Goal: Task Accomplishment & Management: Manage account settings

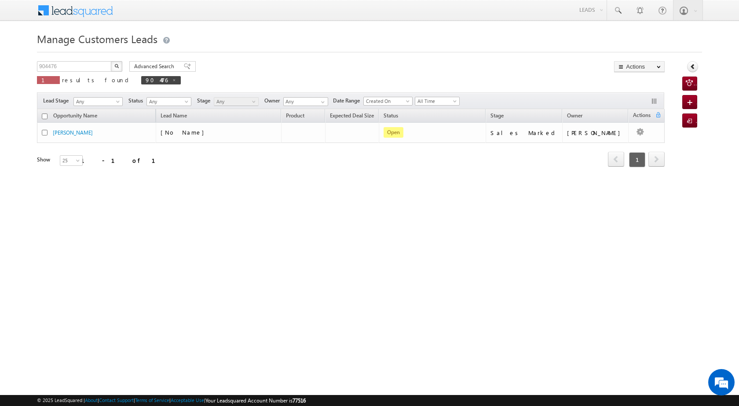
click at [278, 223] on div "Manage Customers Leads Customers Leads updated successfully. 904476 X 1 results…" at bounding box center [369, 139] width 665 height 220
drag, startPoint x: 59, startPoint y: 63, endPoint x: 22, endPoint y: 65, distance: 36.1
click at [22, 65] on body "Menu [PERSON_NAME] [PERSON_NAME] a2@ks erve." at bounding box center [369, 125] width 739 height 250
paste input "30727"
type input "930727"
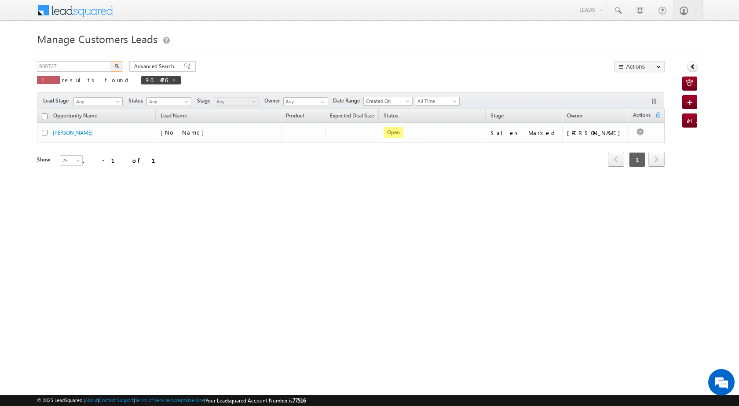
click at [114, 67] on button "button" at bounding box center [116, 66] width 11 height 11
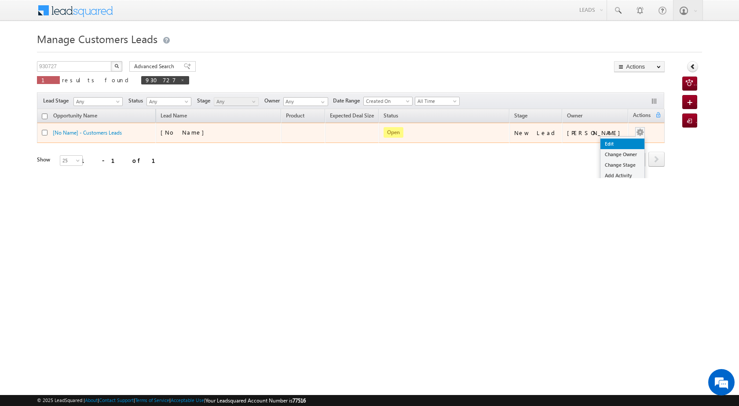
click at [620, 139] on link "Edit" at bounding box center [623, 144] width 44 height 11
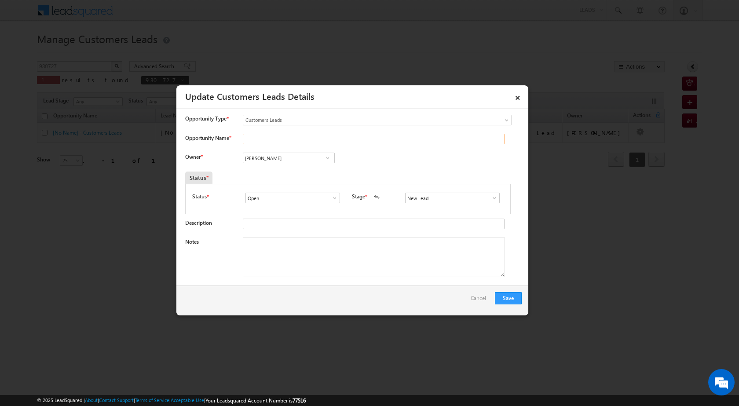
click at [296, 138] on input "Opportunity Name *" at bounding box center [374, 139] width 262 height 11
click at [486, 138] on input "Opportunity Name *" at bounding box center [374, 139] width 262 height 11
click at [166, 60] on div at bounding box center [369, 203] width 739 height 406
click at [288, 141] on input "Opportunity Name *" at bounding box center [374, 139] width 262 height 11
paste input "HARI OM"
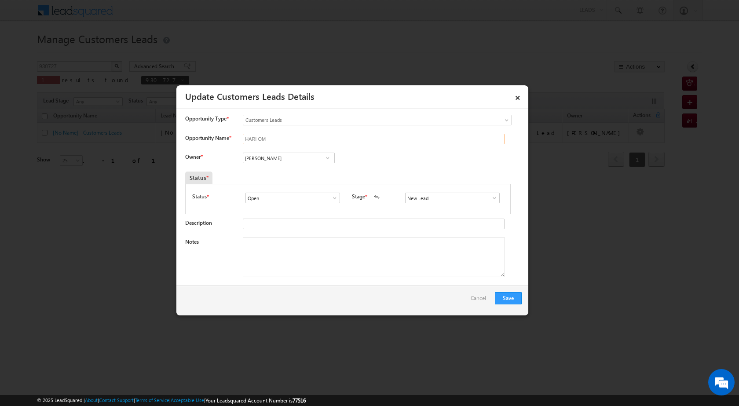
type input "HARI OM"
click at [323, 155] on span at bounding box center [327, 157] width 9 height 7
click at [322, 155] on link at bounding box center [327, 158] width 11 height 9
click at [286, 183] on link "[PERSON_NAME] Nayak [EMAIL_ADDRESS][DOMAIN_NAME]" at bounding box center [289, 187] width 92 height 17
type input "[PERSON_NAME]"
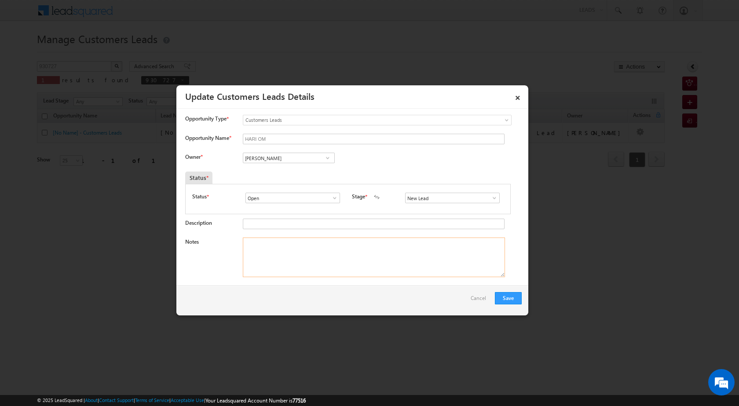
click at [327, 262] on textarea "Notes" at bounding box center [374, 258] width 262 height 40
click at [342, 268] on textarea "Notes" at bounding box center [374, 258] width 262 height 40
paste textarea "OWN PLOT NAGAR [PERSON_NAME] PATTA PV 50 LAC LOAN 20 LAC ELECTRNIC SHOP INCOME …"
type textarea "OWN PLOT NAGAR [PERSON_NAME] PATTA PV 50 LAC LOAN 20 LAC ELECTRNIC SHOP INCOME …"
click at [491, 194] on span at bounding box center [494, 197] width 9 height 7
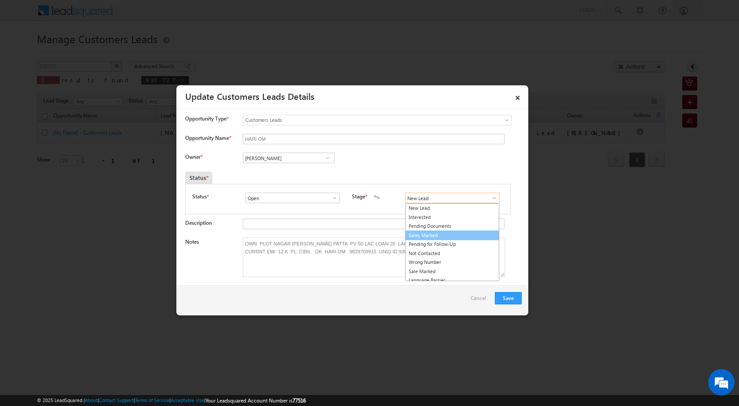
click at [434, 236] on link "Sales Marked" at bounding box center [452, 236] width 94 height 10
type input "Sales Marked"
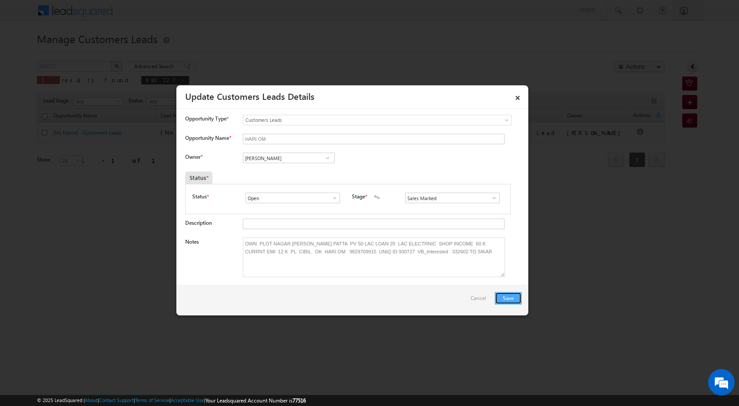
click at [518, 293] on button "Save" at bounding box center [508, 298] width 27 height 12
